Goal: Find specific page/section: Find specific page/section

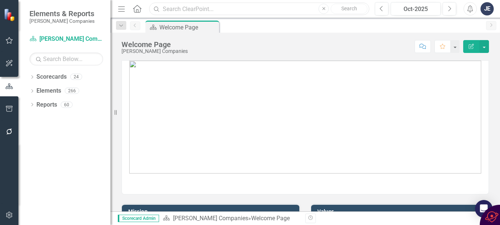
click at [176, 10] on input "text" at bounding box center [259, 9] width 220 height 13
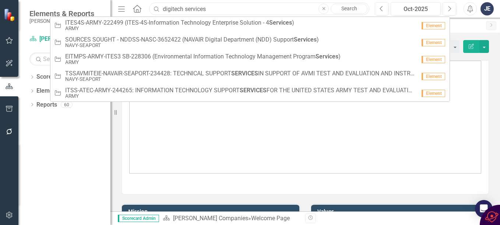
type input "digitech services"
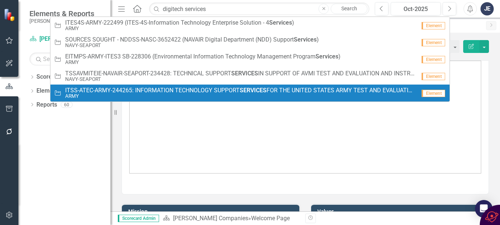
drag, startPoint x: 83, startPoint y: 129, endPoint x: 88, endPoint y: 127, distance: 4.7
click at [83, 129] on div "Dropdown Scorecards 24 Dropdown [PERSON_NAME] Companies Dropdown ARMY ITES-3s D…" at bounding box center [64, 148] width 92 height 154
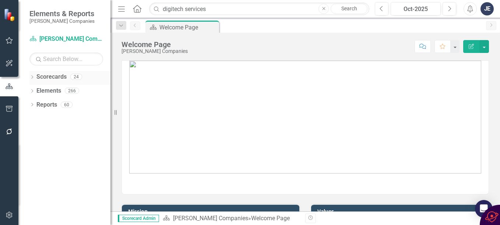
click at [52, 77] on link "Scorecards" at bounding box center [51, 77] width 30 height 8
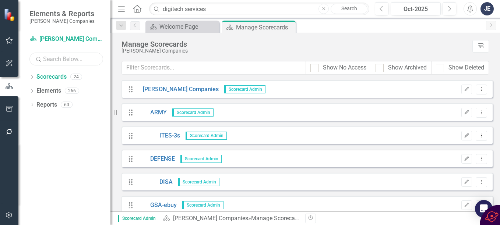
click at [51, 57] on input "text" at bounding box center [66, 59] width 74 height 13
type input "DigiTech"
click at [31, 76] on icon "Dropdown" at bounding box center [31, 78] width 5 height 4
click at [48, 90] on link "DigiTech Services" at bounding box center [76, 91] width 70 height 8
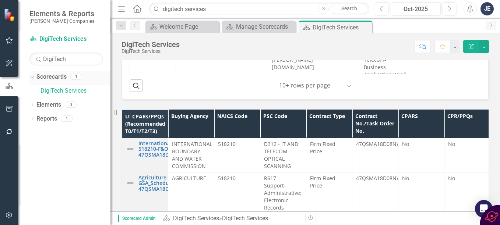
scroll to position [933, 0]
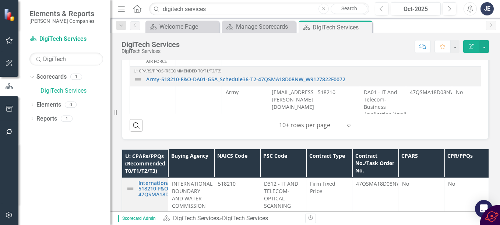
click at [60, 162] on div "Dropdown Scorecards 1 DigiTech Services Dropdown Elements 0 Dropdown Objective …" at bounding box center [64, 148] width 92 height 154
